Goal: Find specific page/section

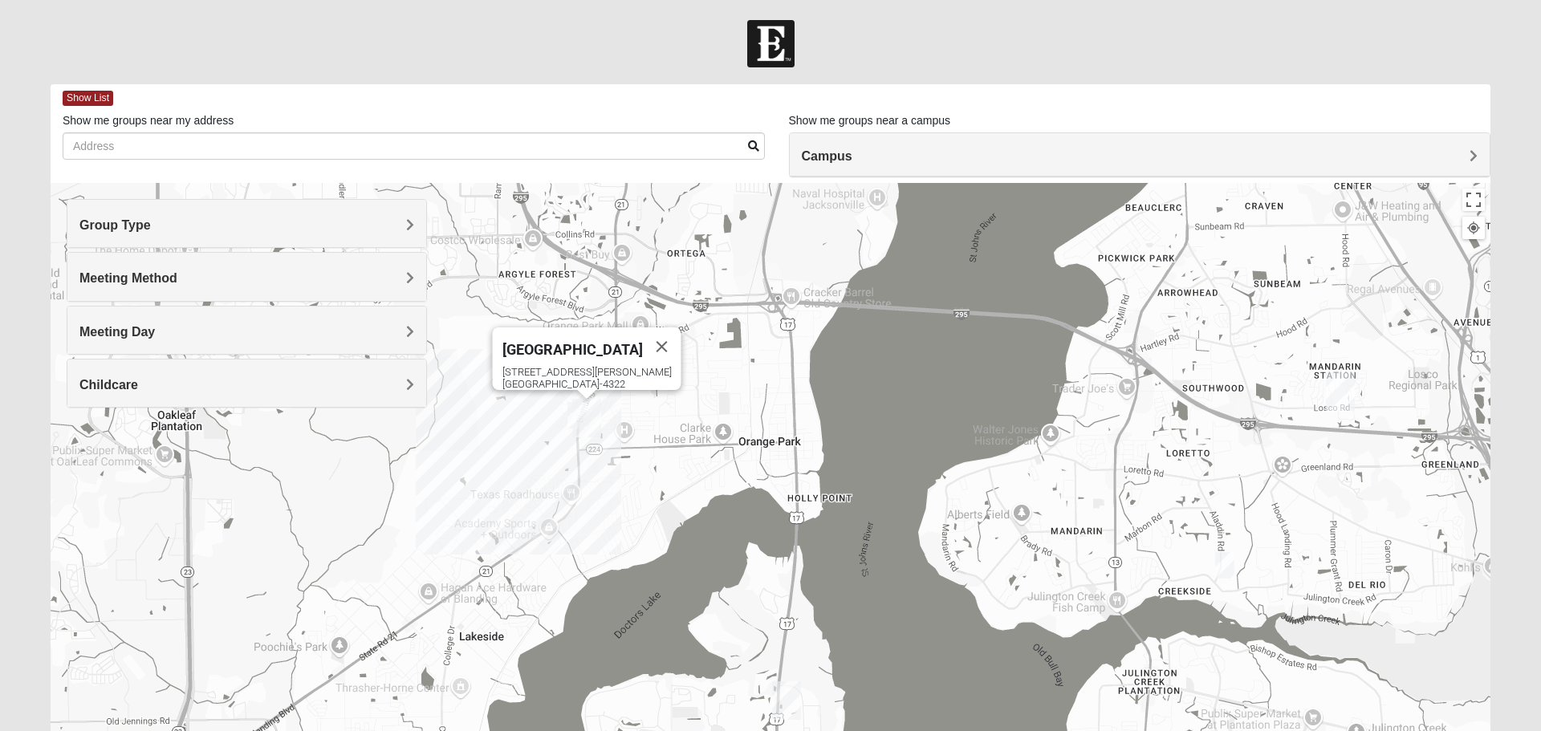
scroll to position [153, 0]
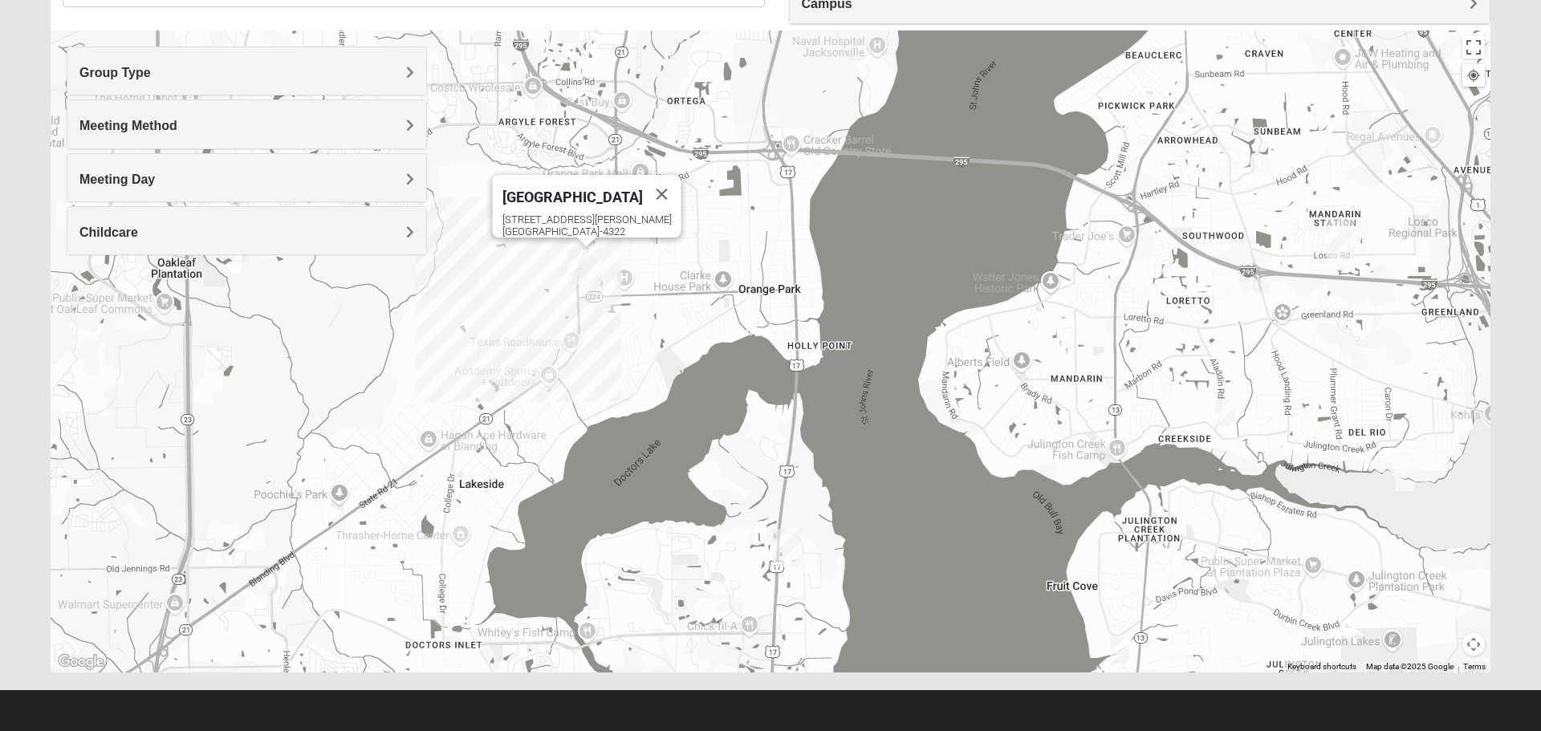
click at [151, 71] on span "Group Type" at bounding box center [114, 73] width 71 height 14
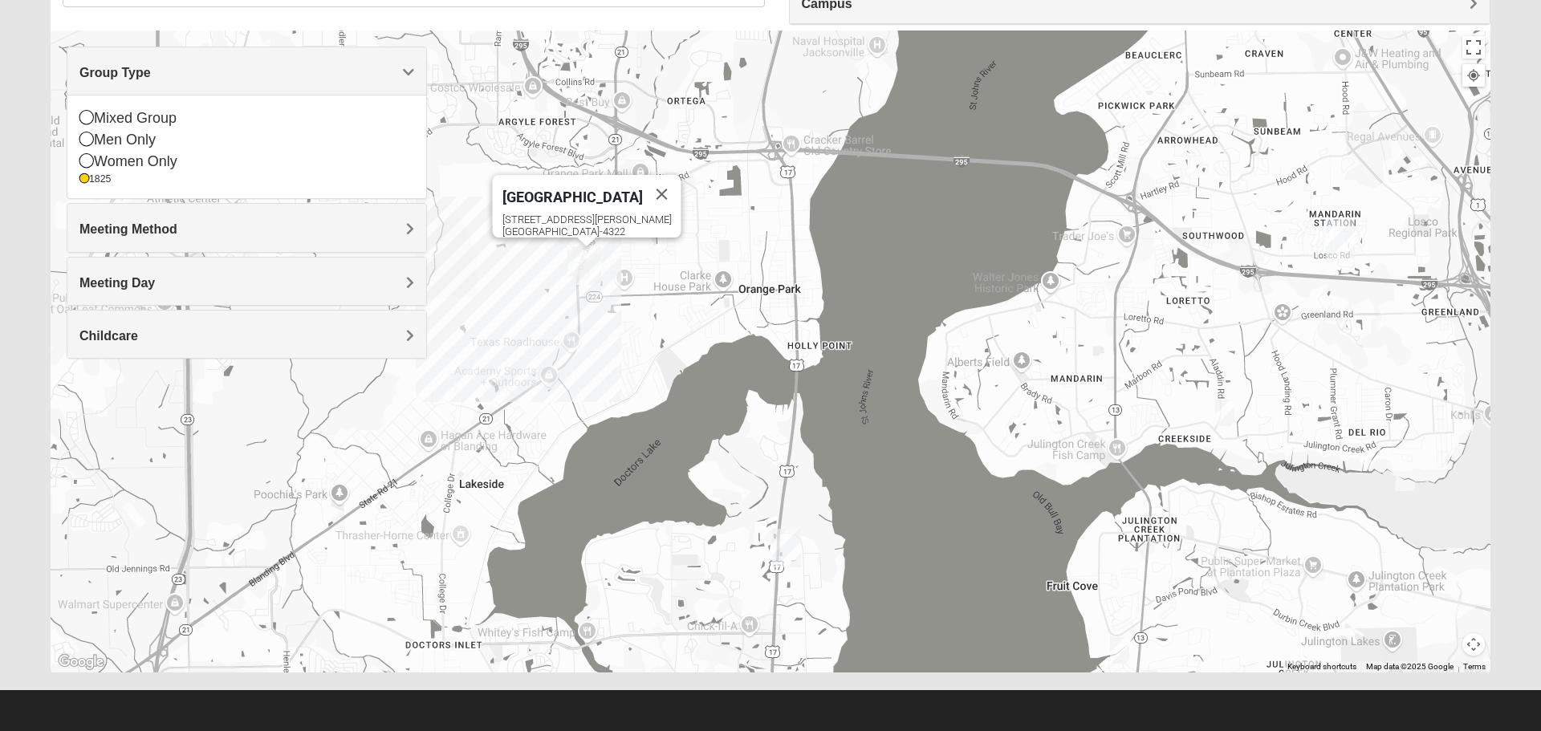
click at [90, 161] on icon at bounding box center [86, 160] width 14 height 14
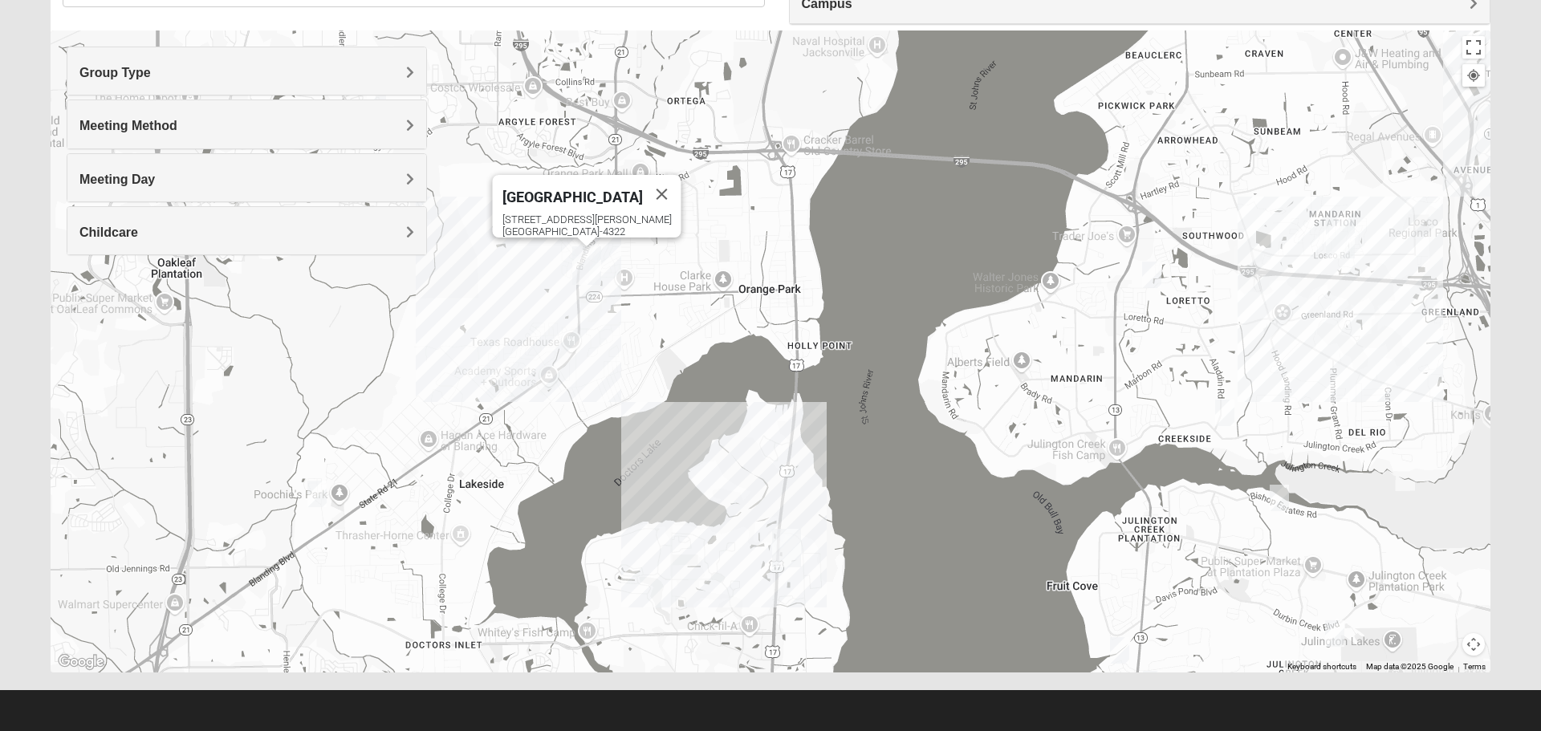
click at [209, 76] on h4 "Group Type" at bounding box center [246, 72] width 335 height 15
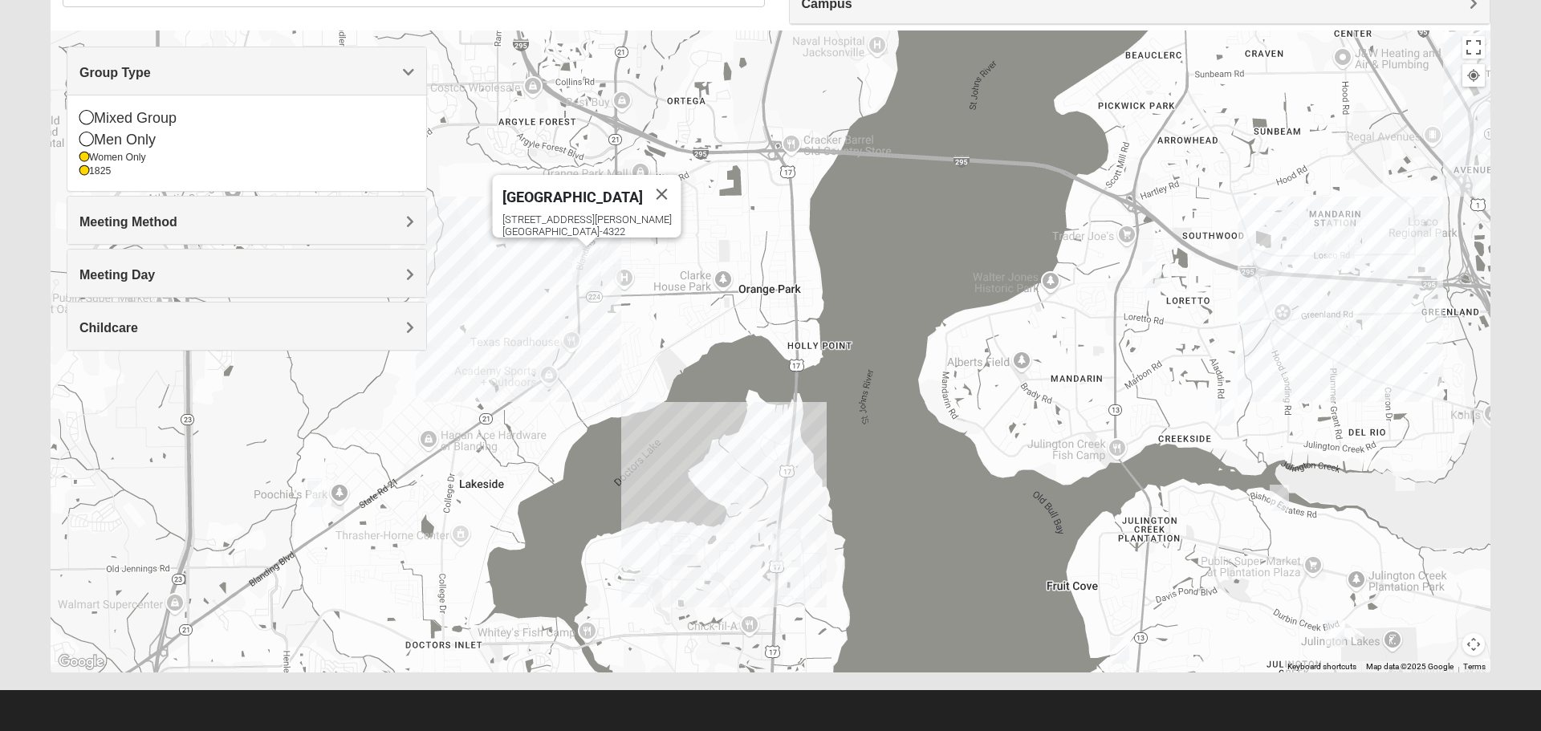
click at [88, 175] on icon at bounding box center [84, 171] width 10 height 10
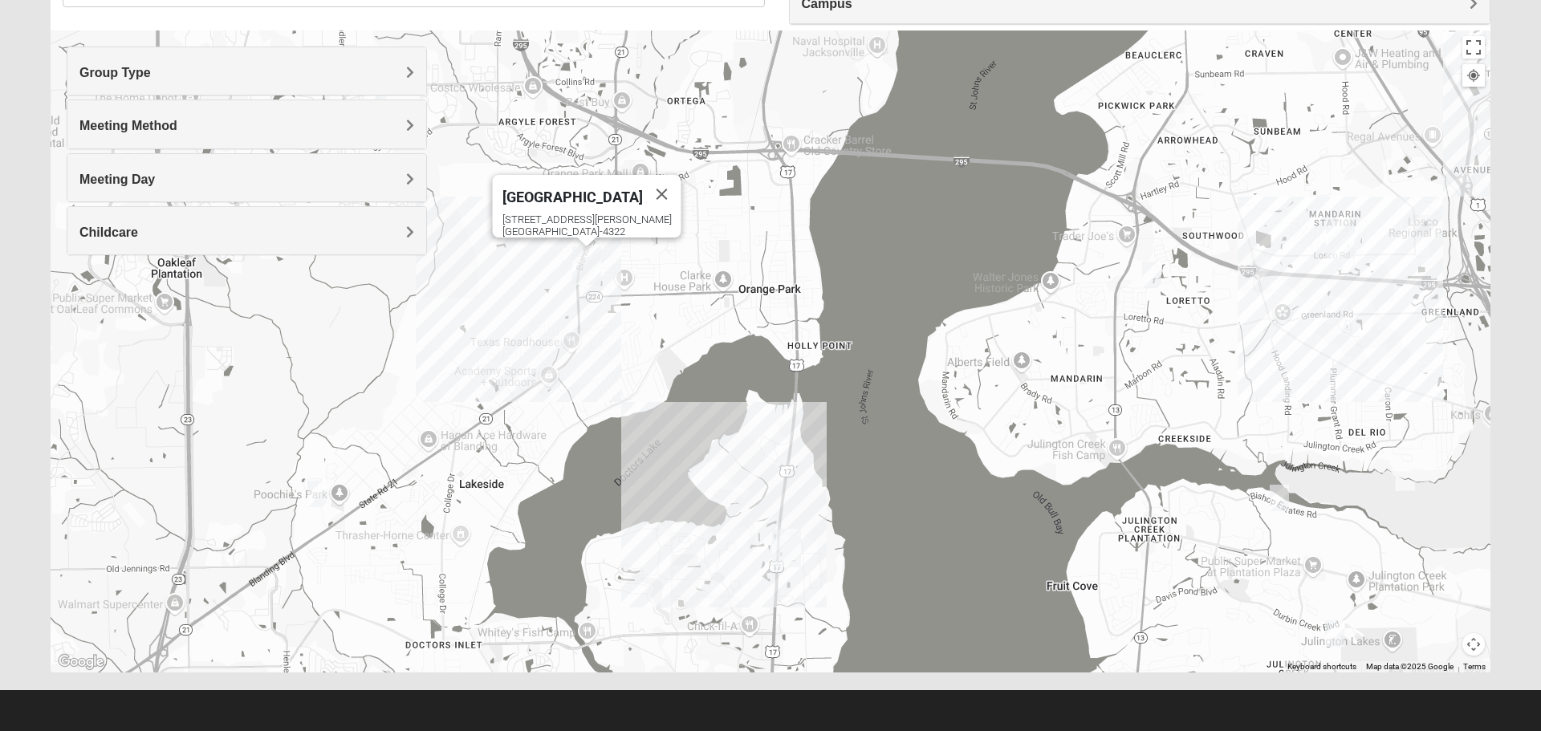
click at [234, 74] on h4 "Group Type" at bounding box center [246, 72] width 335 height 15
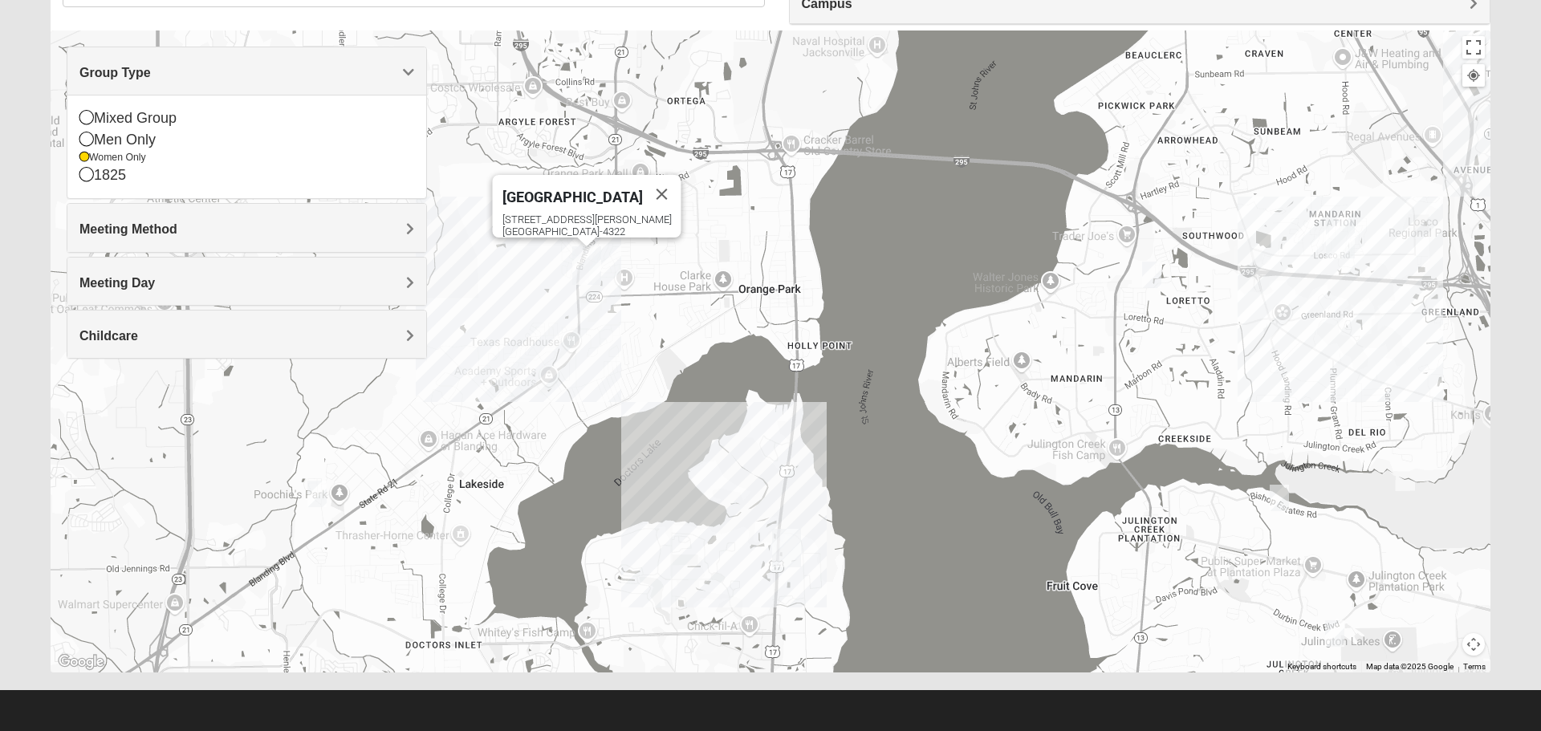
click at [401, 72] on h4 "Group Type" at bounding box center [246, 72] width 335 height 15
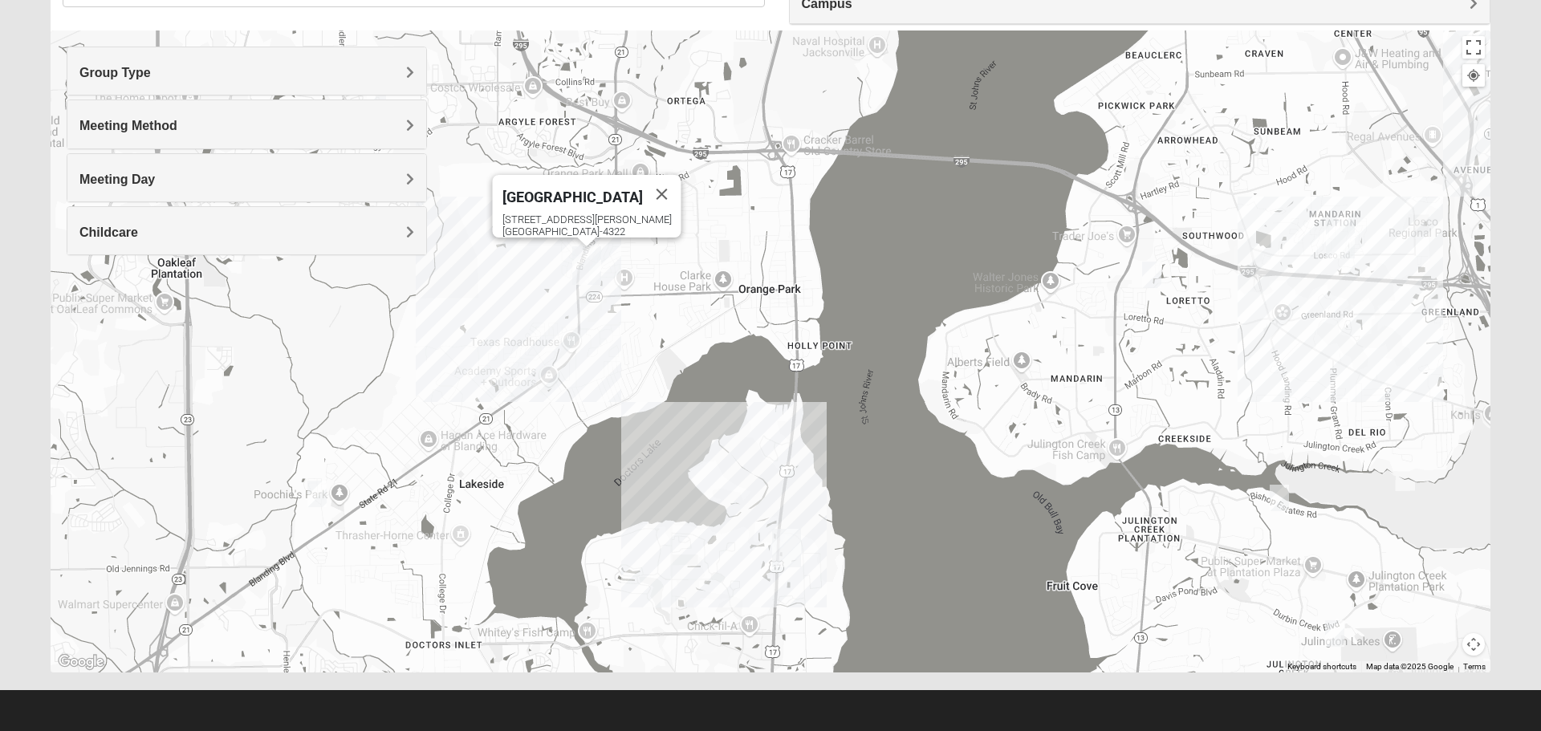
click at [214, 131] on h4 "Meeting Method" at bounding box center [246, 125] width 335 height 15
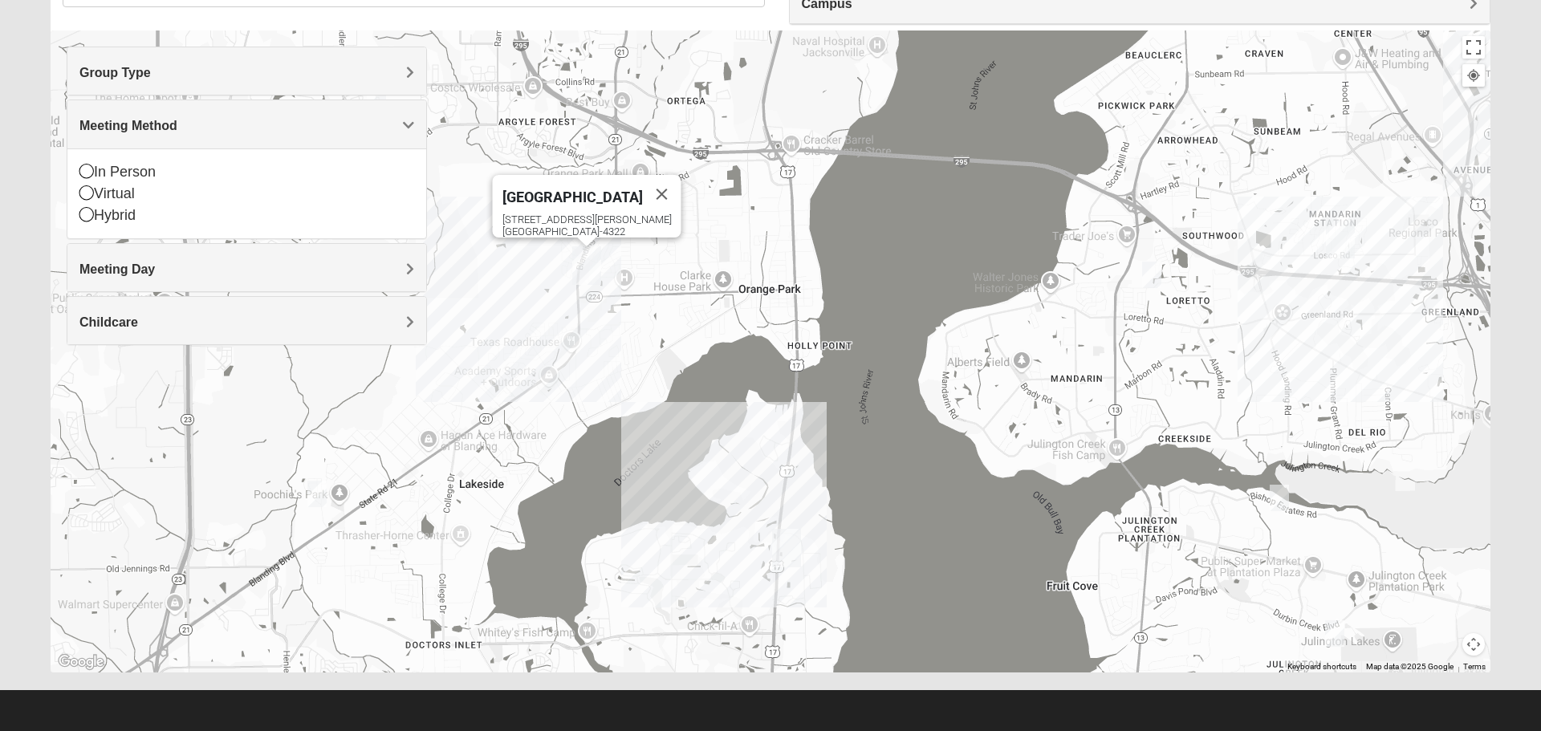
click at [92, 175] on icon at bounding box center [86, 171] width 14 height 14
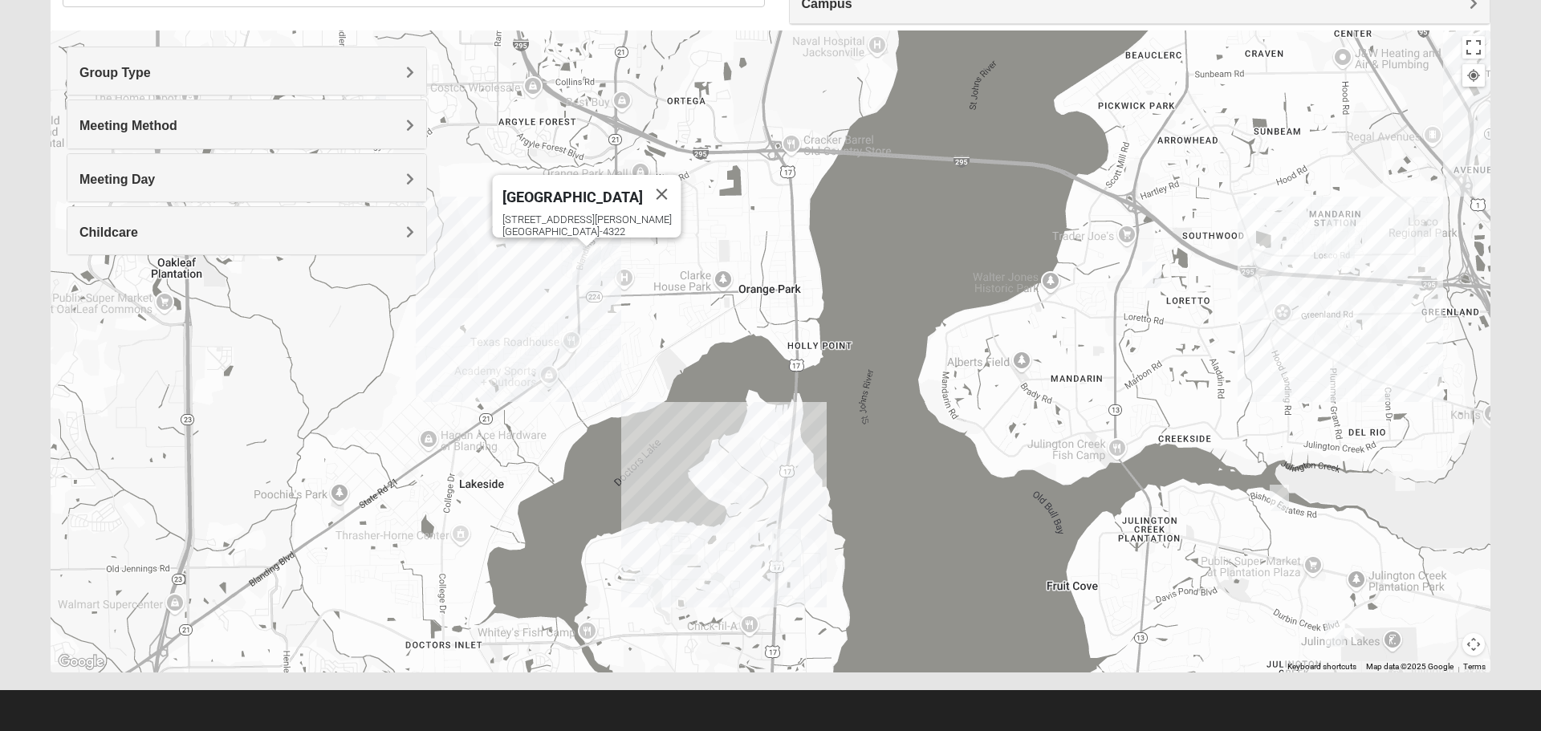
click at [218, 186] on h4 "Meeting Day" at bounding box center [246, 179] width 335 height 15
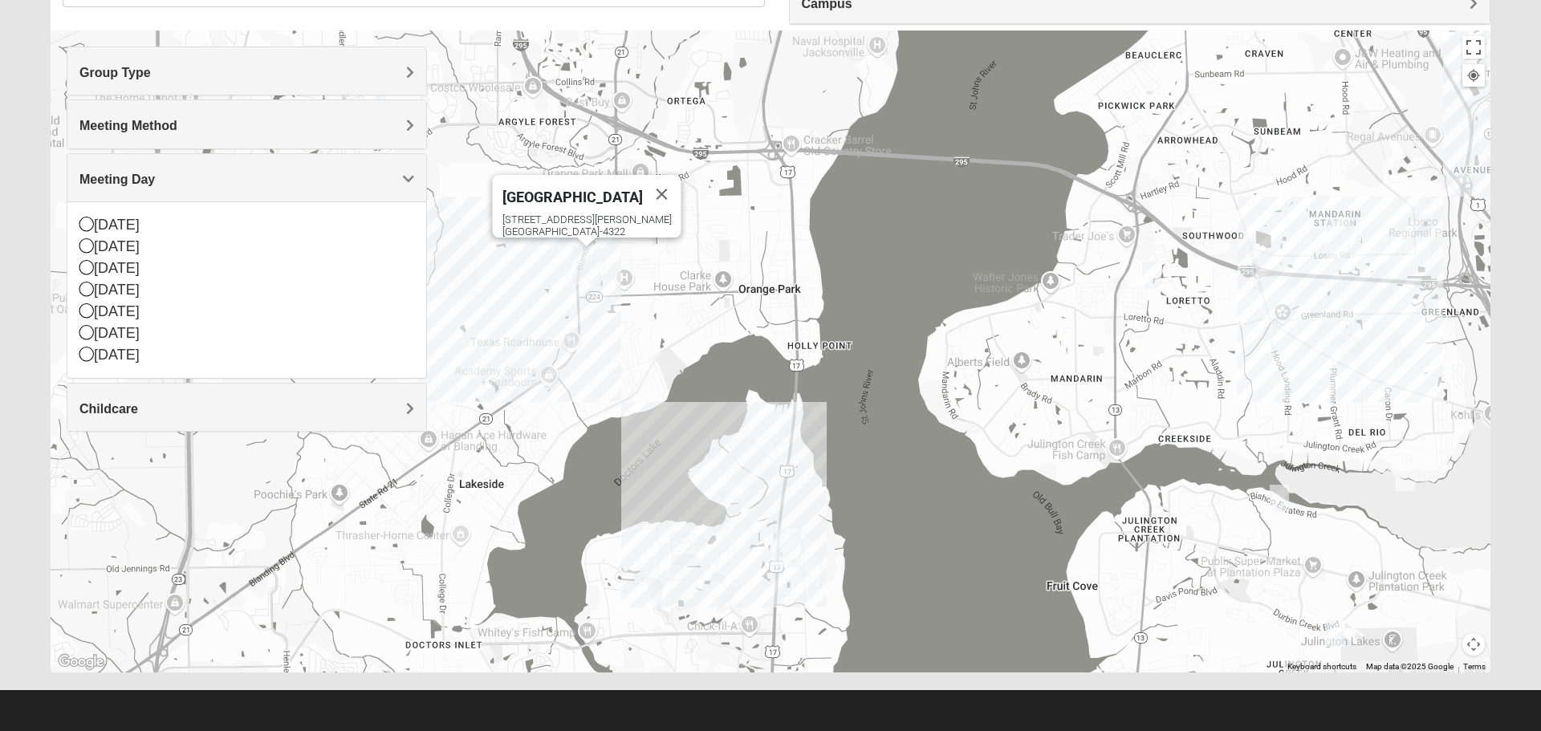
click at [87, 269] on icon at bounding box center [86, 267] width 14 height 14
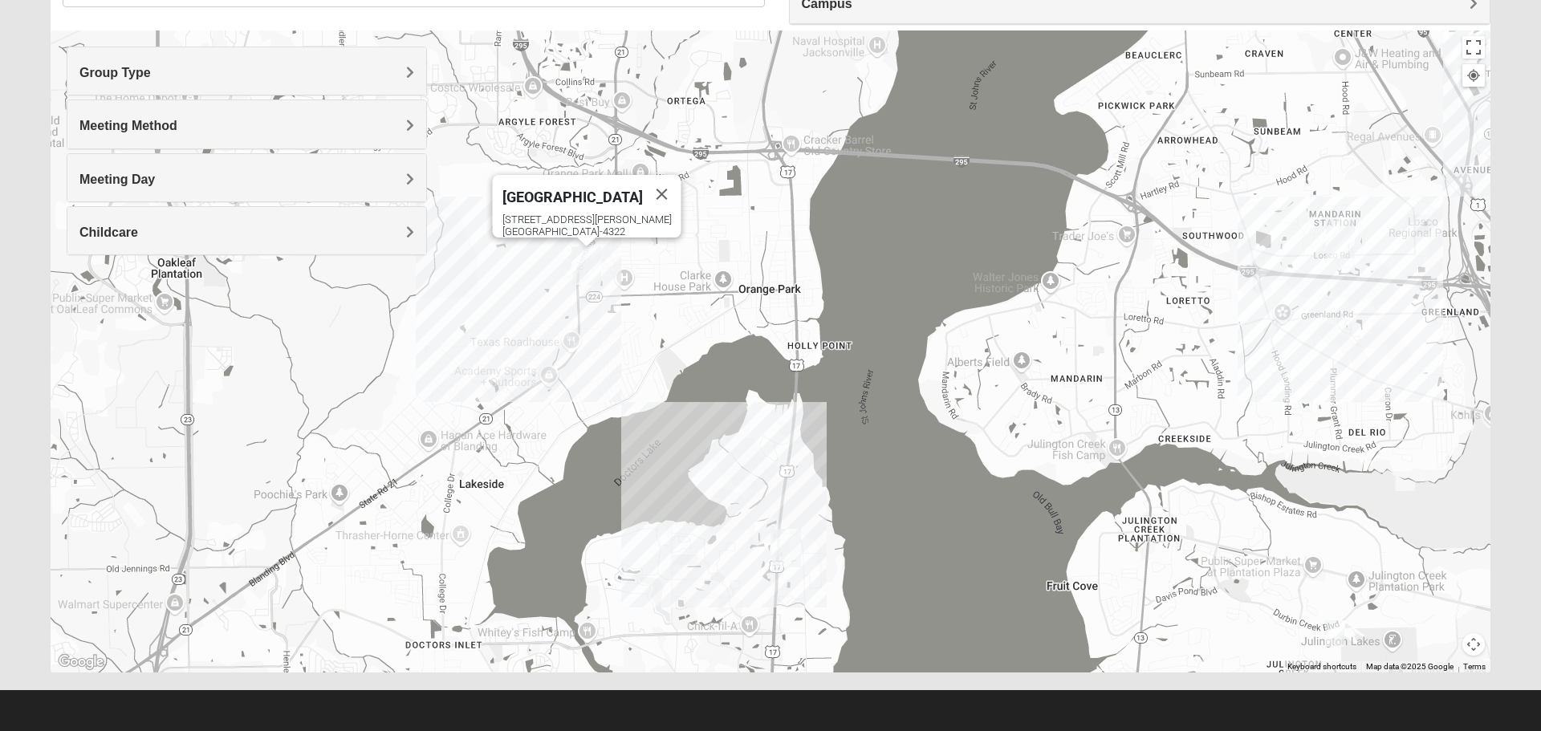
click at [223, 237] on h4 "Childcare" at bounding box center [246, 232] width 335 height 15
click at [90, 305] on icon at bounding box center [86, 298] width 14 height 14
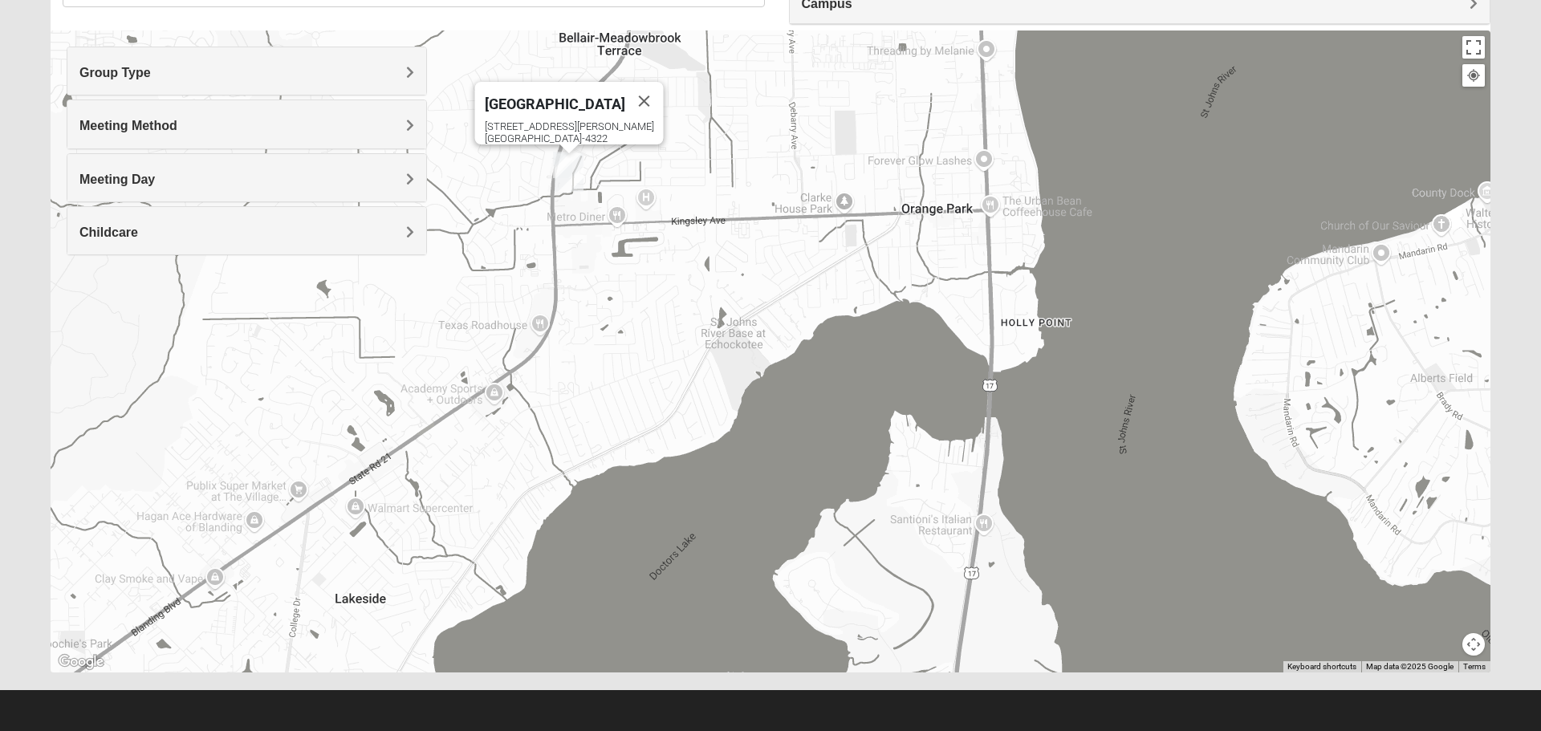
click at [566, 170] on img "Orange Park" at bounding box center [569, 172] width 42 height 51
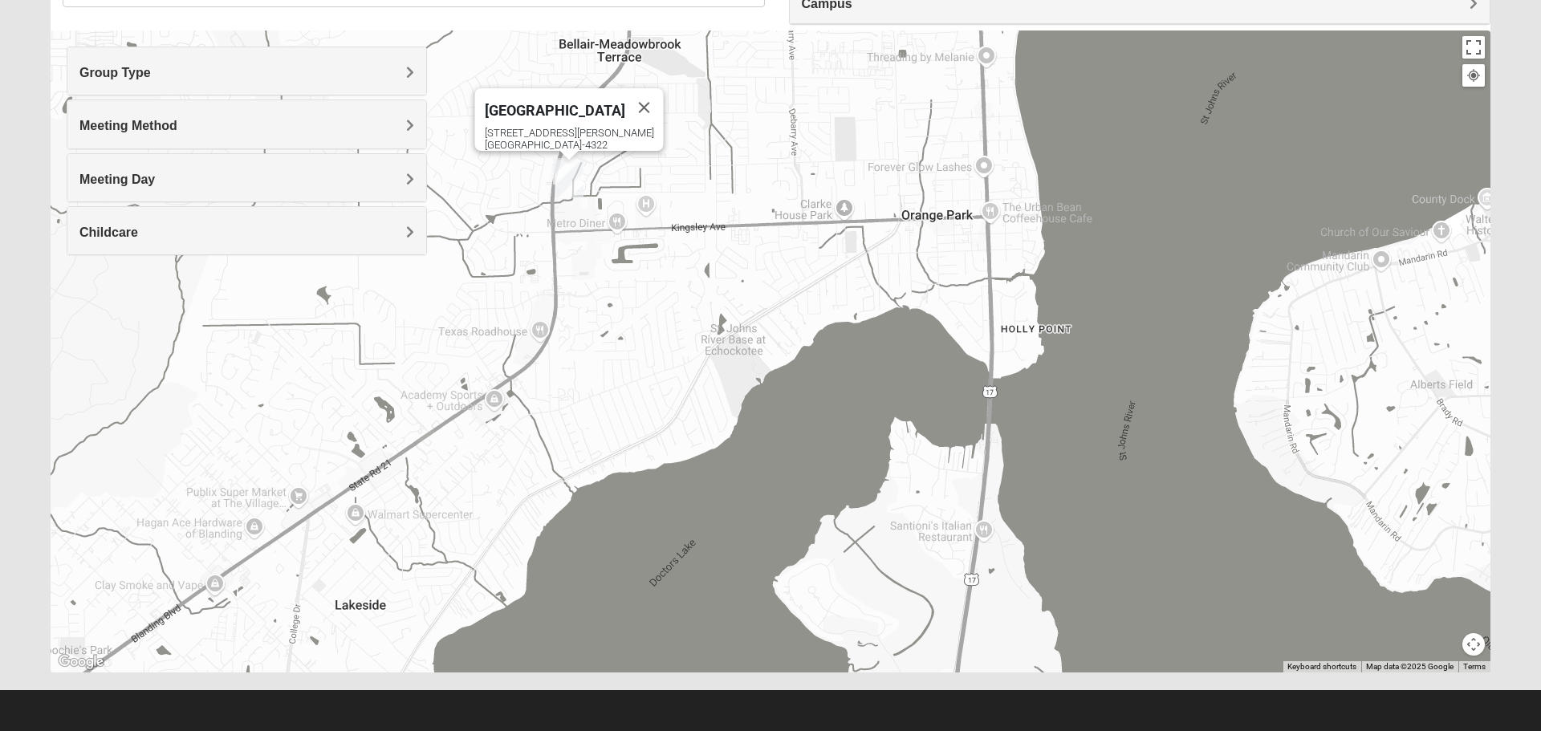
click at [563, 127] on div "[STREET_ADDRESS][PERSON_NAME]" at bounding box center [574, 139] width 179 height 24
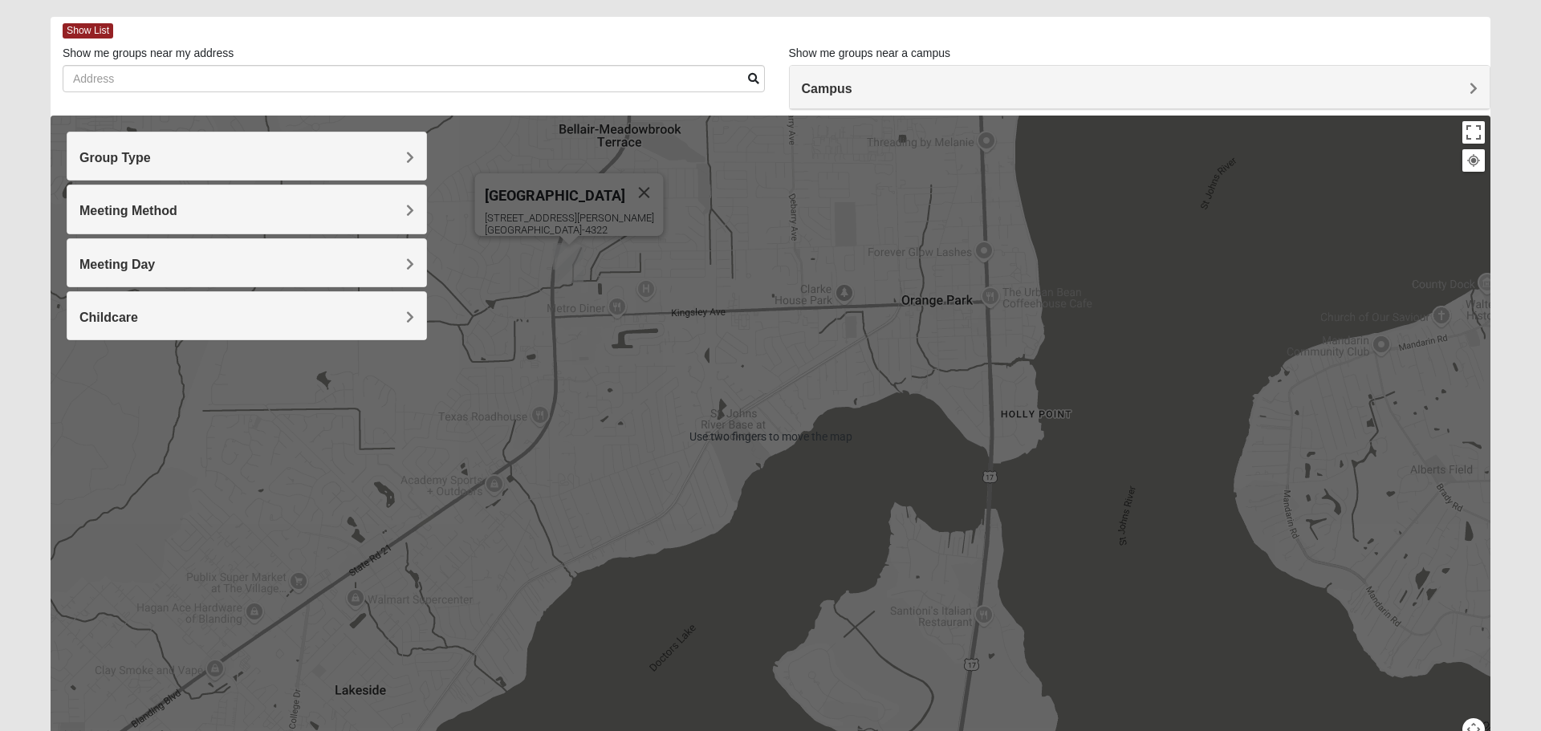
scroll to position [67, 0]
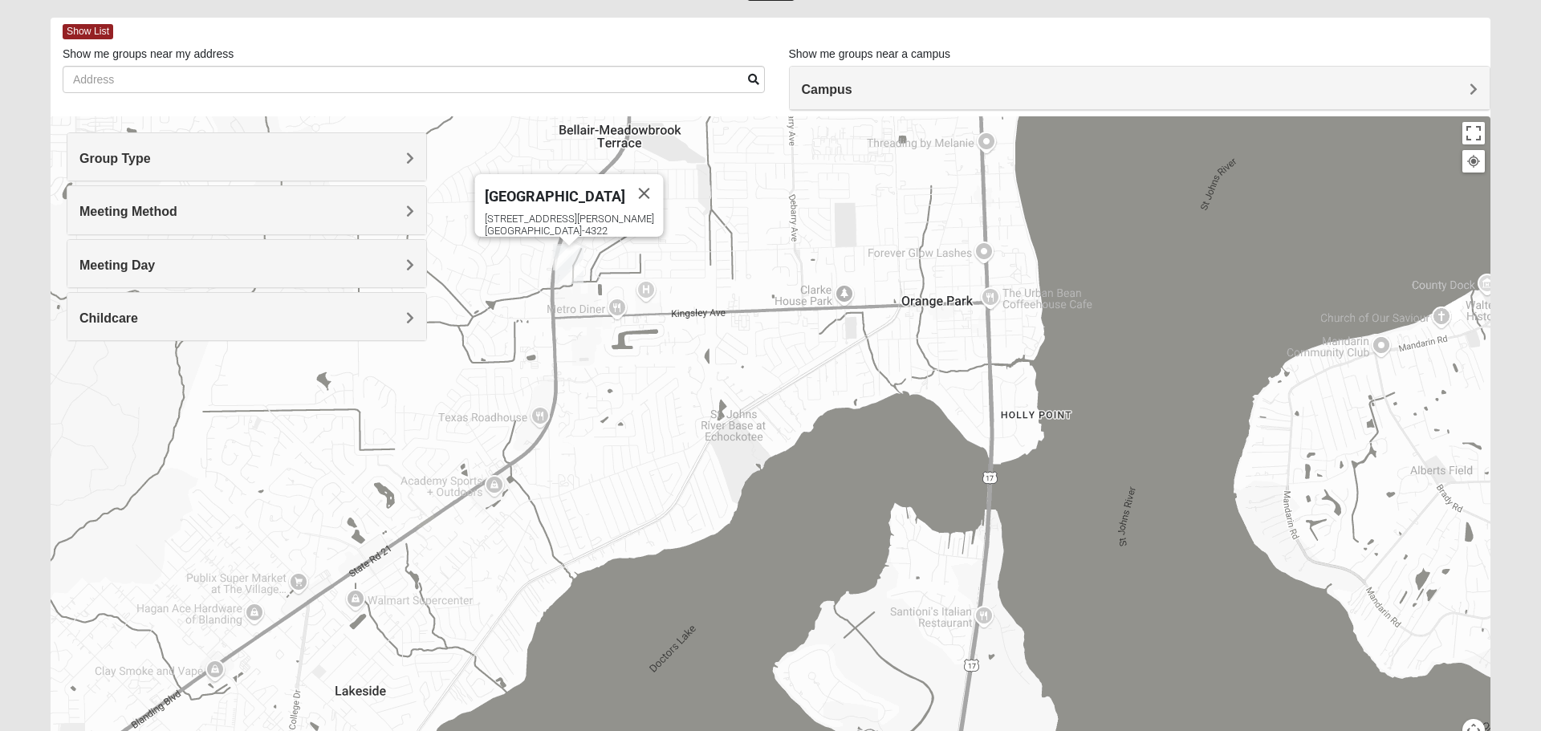
click at [853, 94] on span "Campus" at bounding box center [827, 90] width 51 height 14
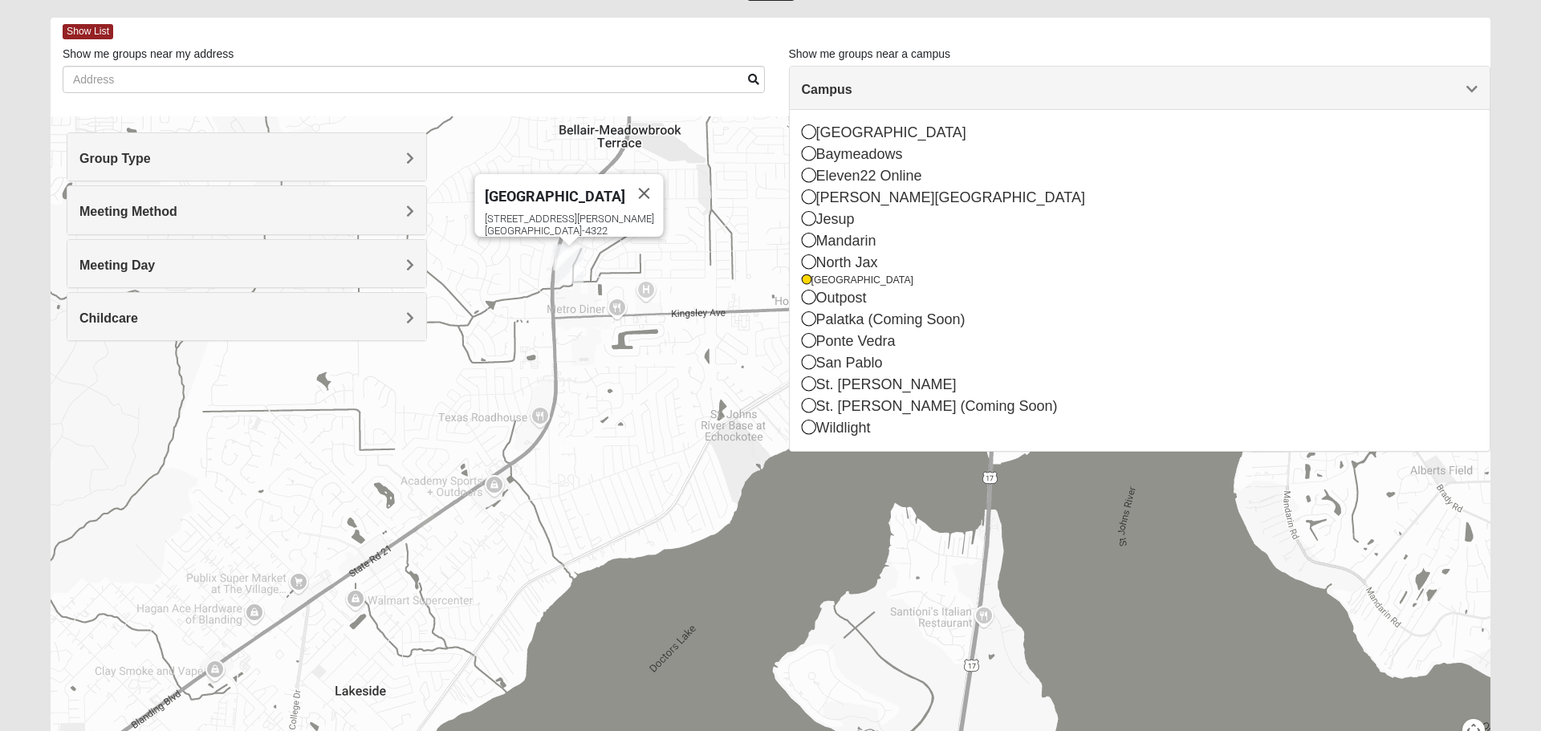
click at [853, 91] on span "Campus" at bounding box center [827, 90] width 51 height 14
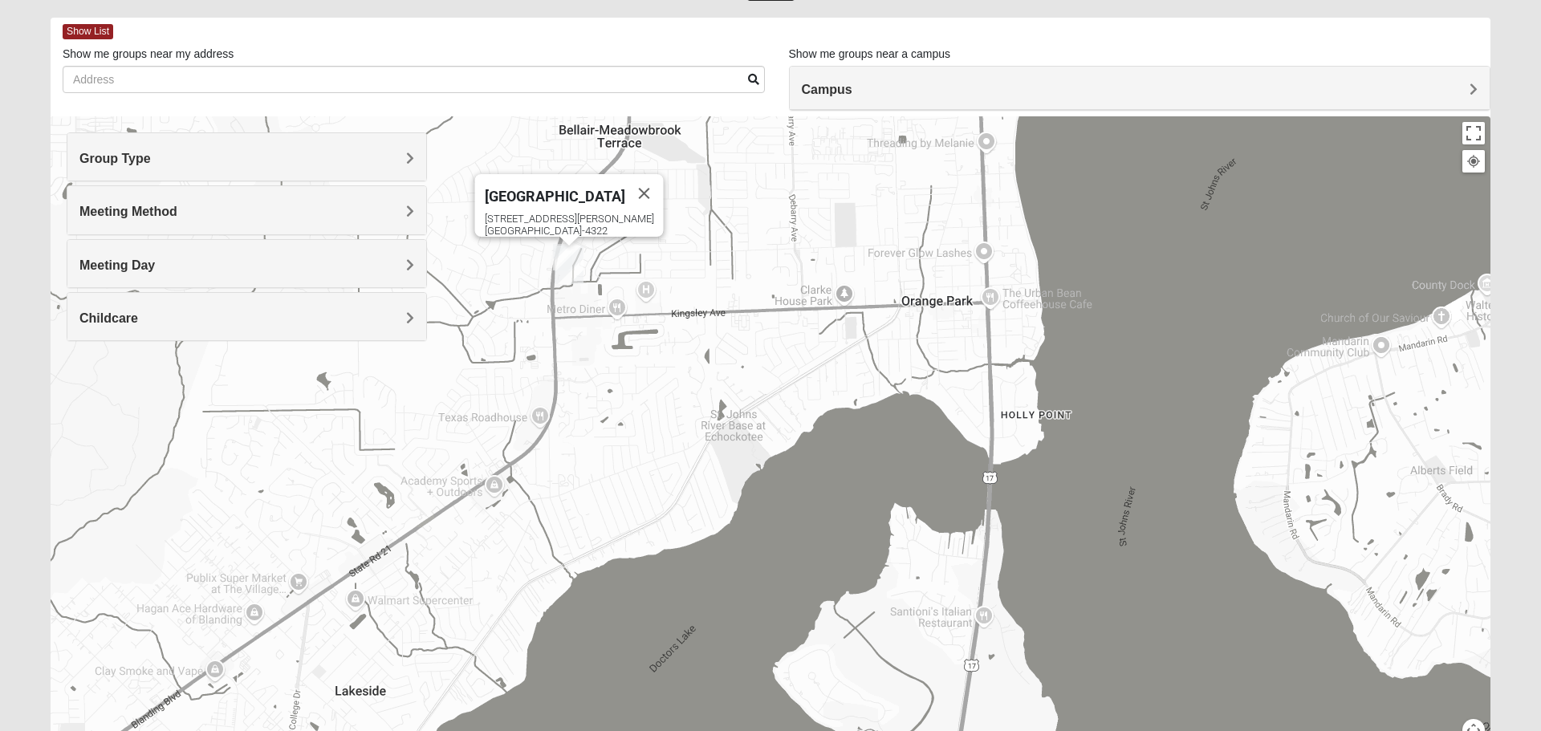
click at [90, 36] on span "Show List" at bounding box center [88, 31] width 51 height 15
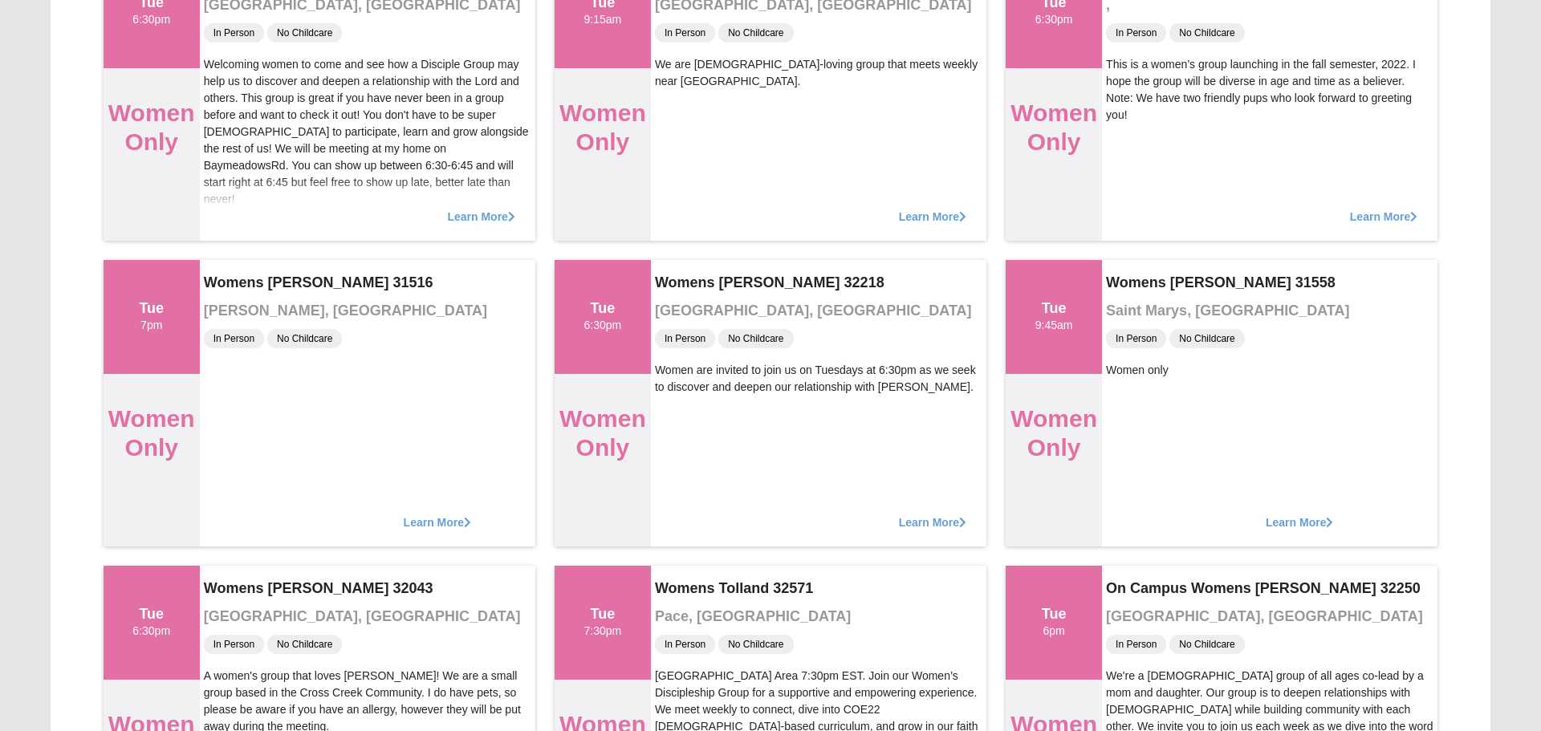
scroll to position [0, 0]
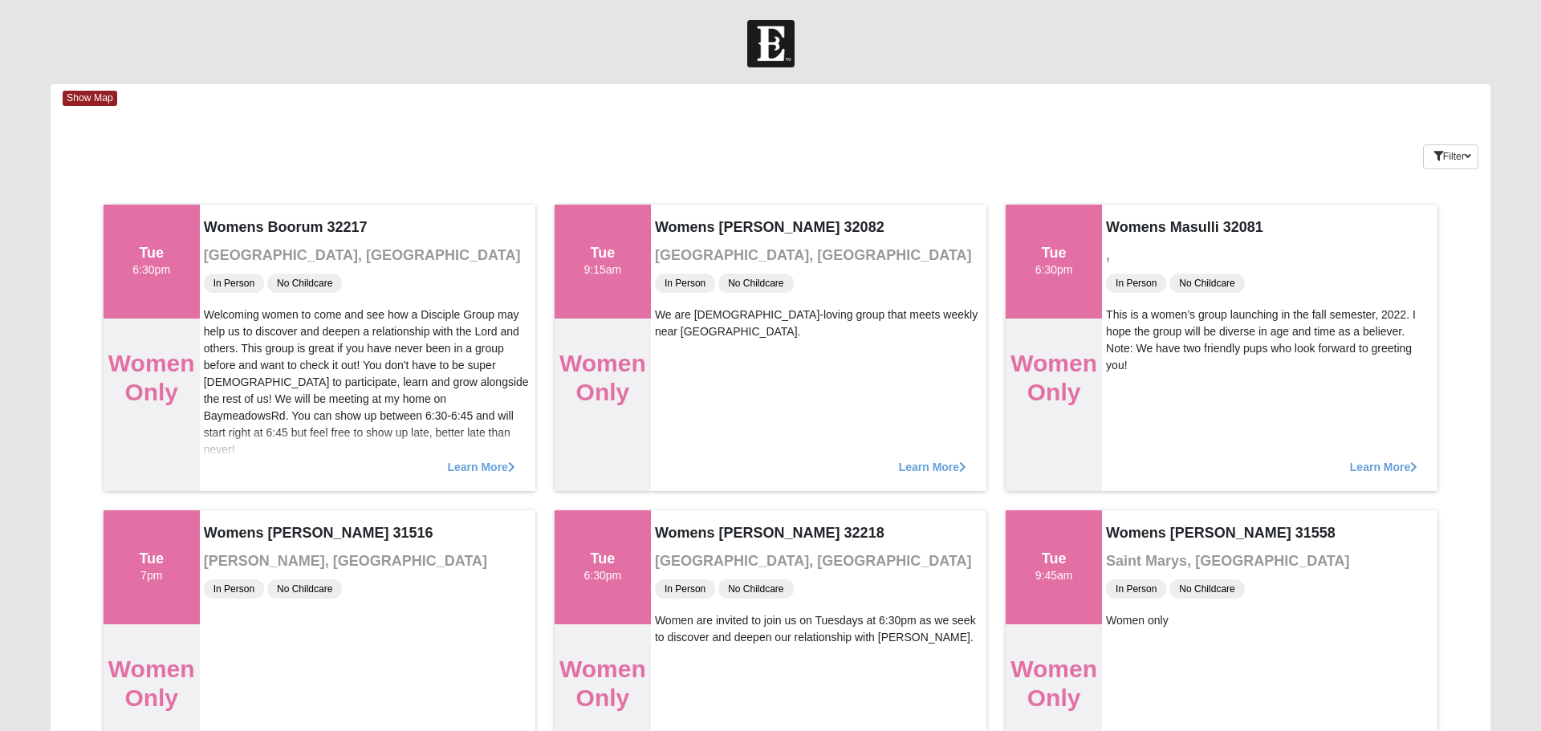
click at [88, 98] on span "Show Map" at bounding box center [90, 98] width 55 height 15
